Goal: Task Accomplishment & Management: Use online tool/utility

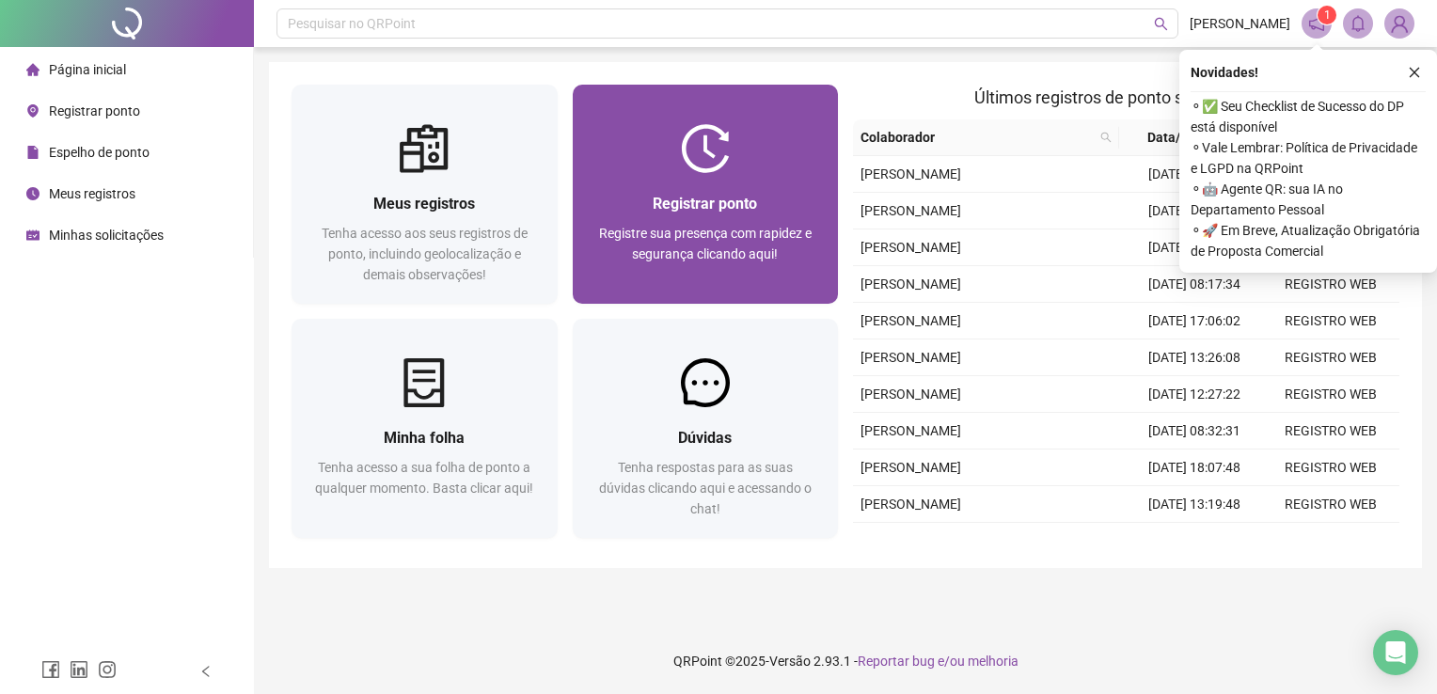
click at [717, 195] on span "Registrar ponto" at bounding box center [705, 204] width 104 height 18
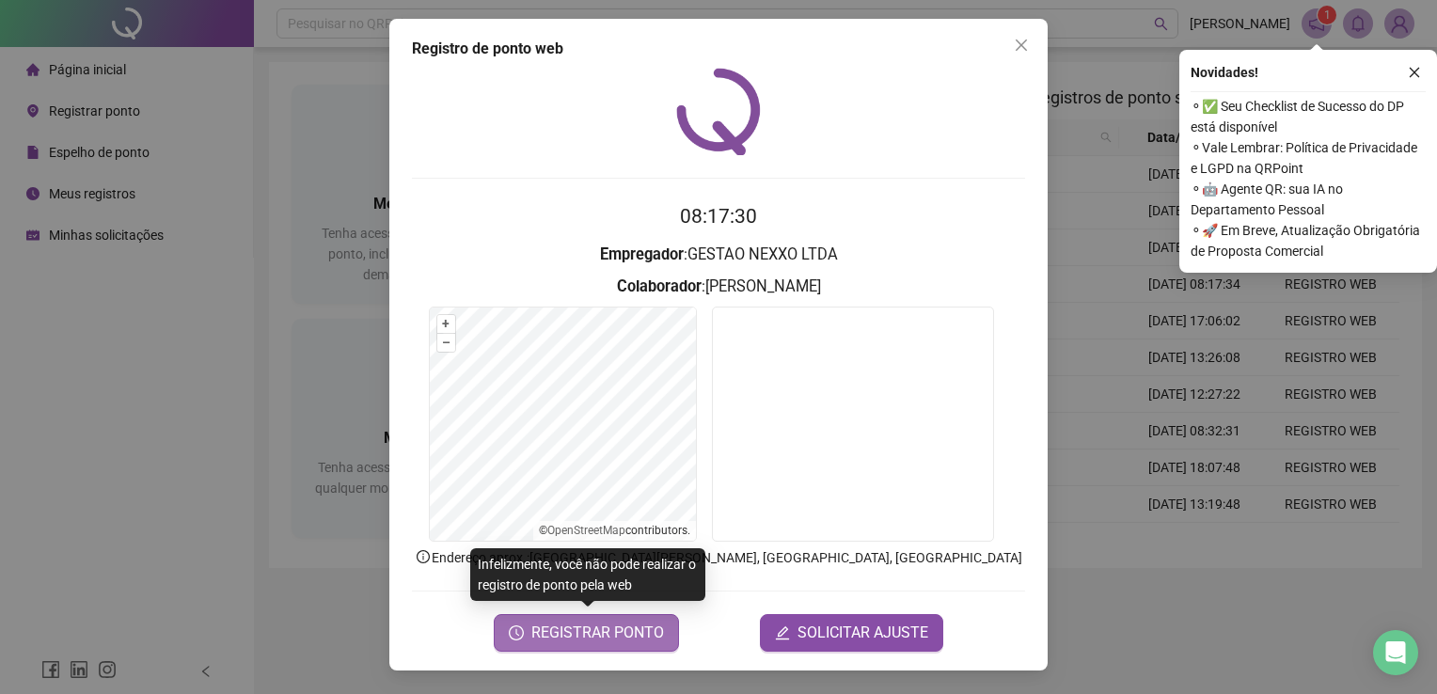
click at [636, 630] on span "REGISTRAR PONTO" at bounding box center [597, 633] width 133 height 23
